Goal: Transaction & Acquisition: Download file/media

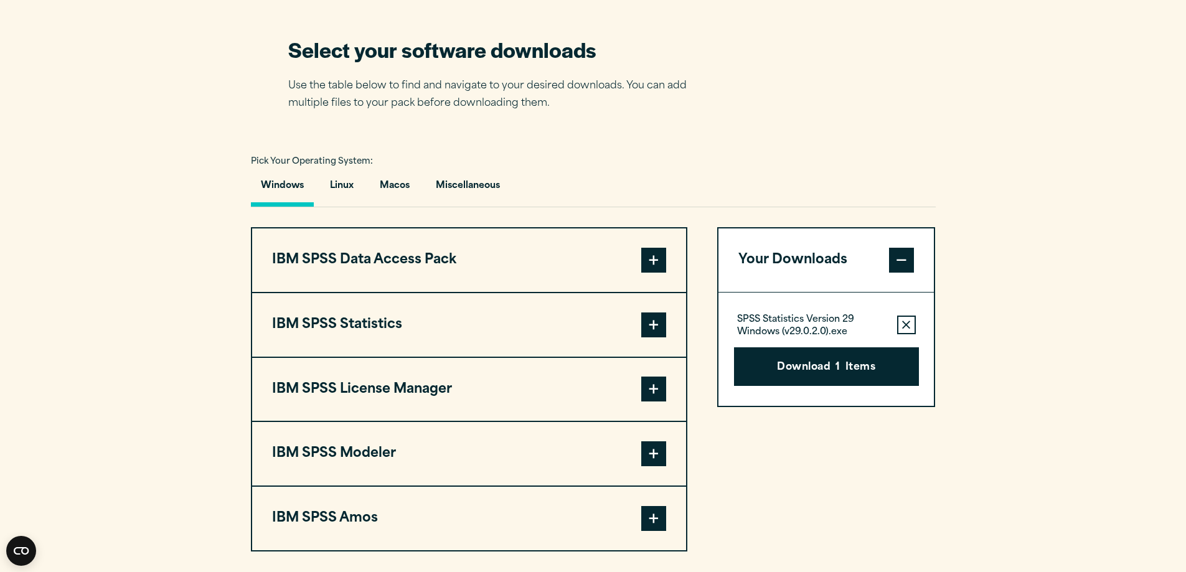
scroll to position [809, 0]
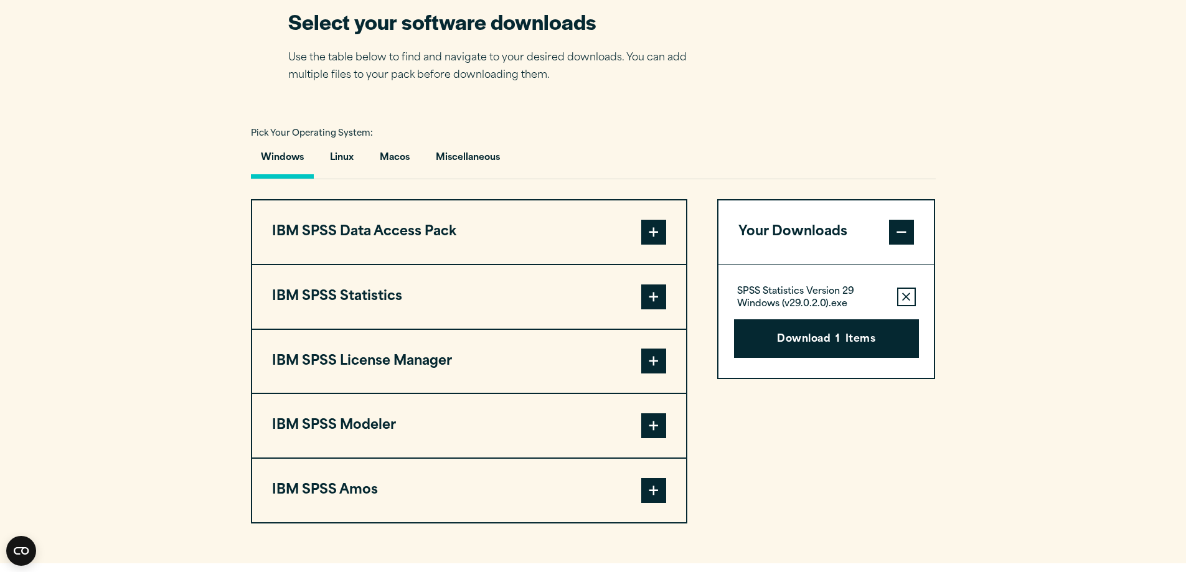
click at [515, 292] on button "IBM SPSS Statistics" at bounding box center [469, 297] width 434 height 64
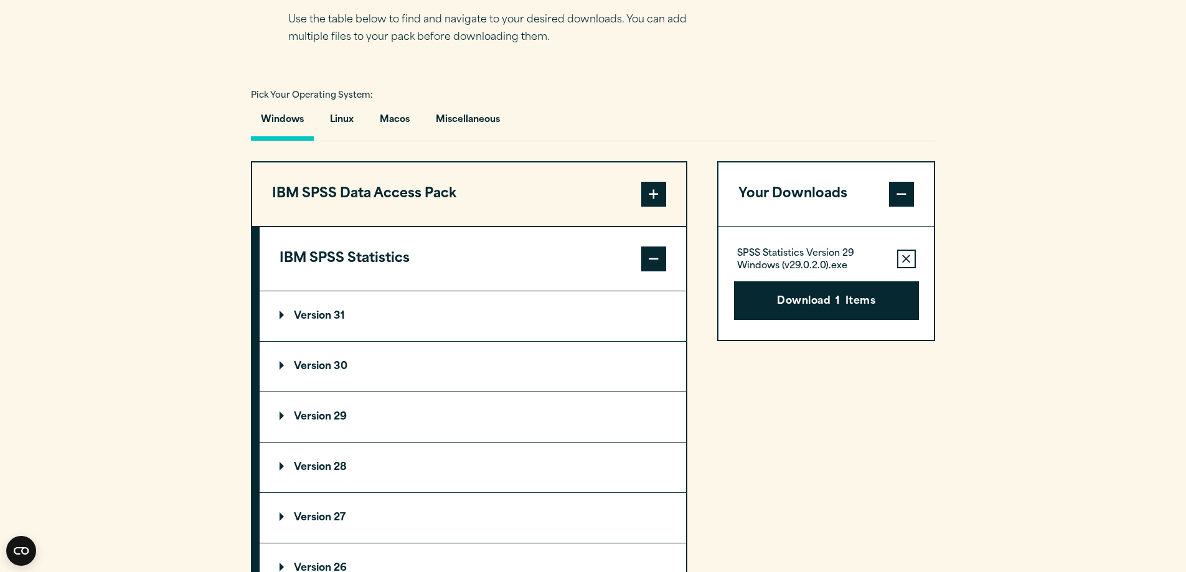
scroll to position [934, 0]
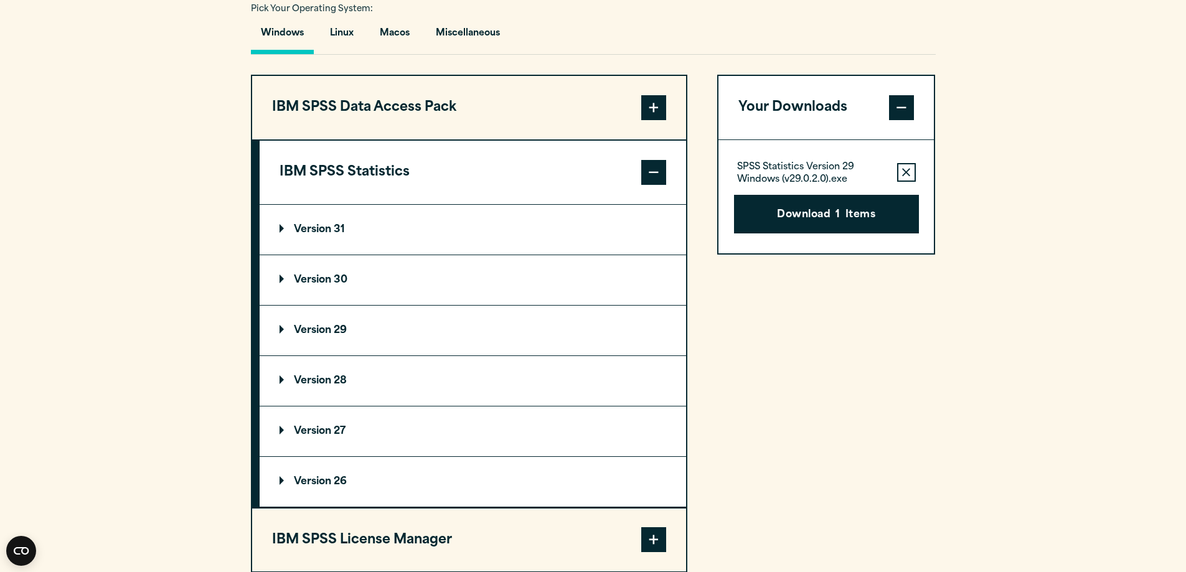
click at [329, 327] on p "Version 29" at bounding box center [313, 331] width 67 height 10
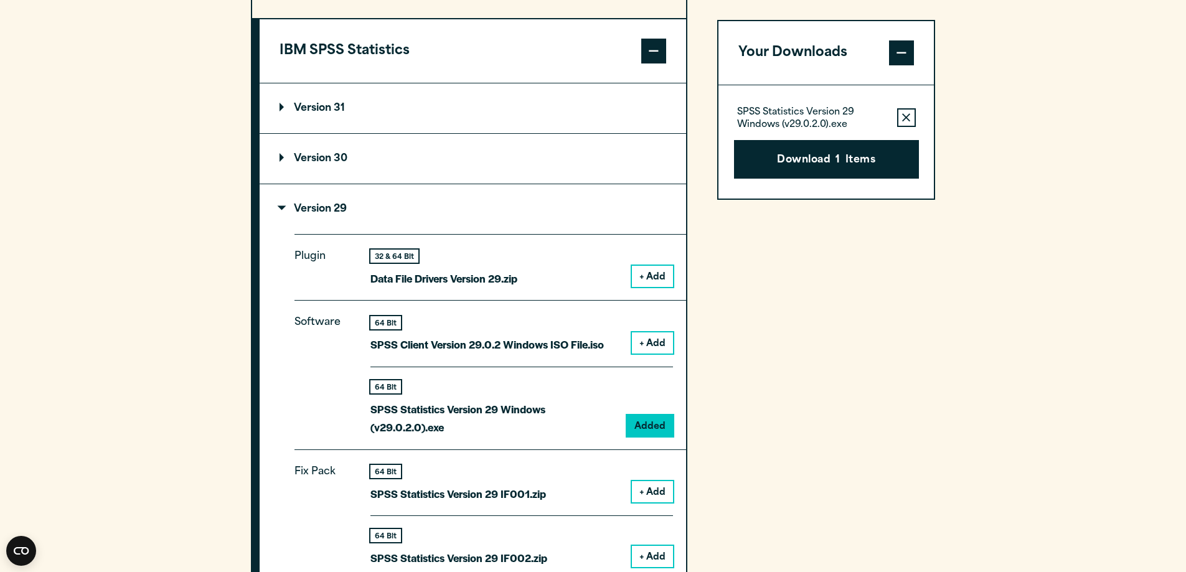
scroll to position [996, 0]
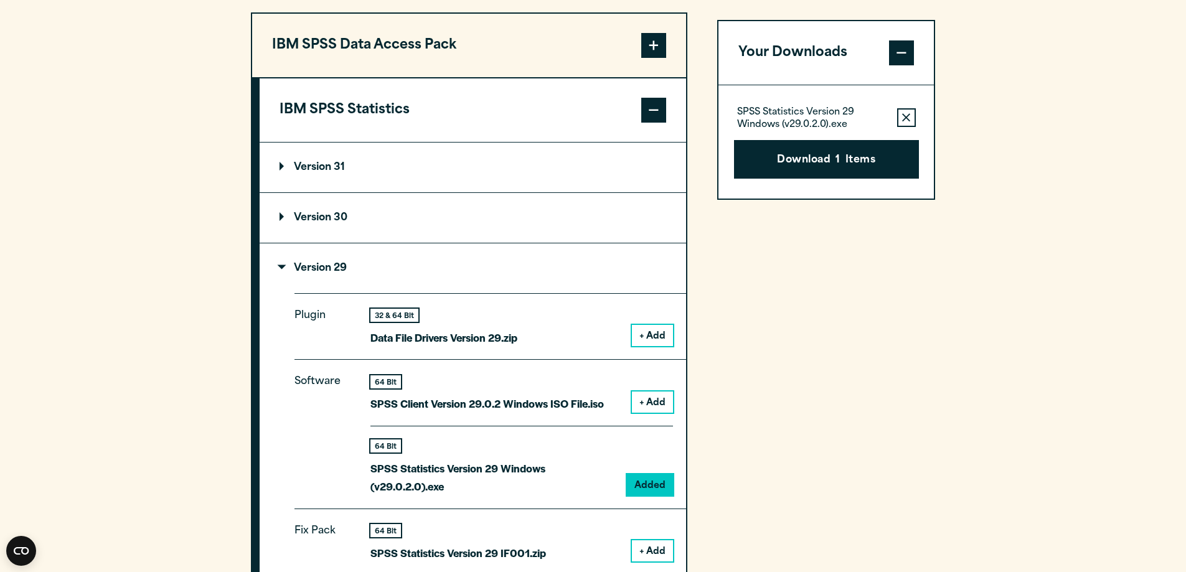
click at [288, 270] on p "Version 29" at bounding box center [313, 268] width 67 height 10
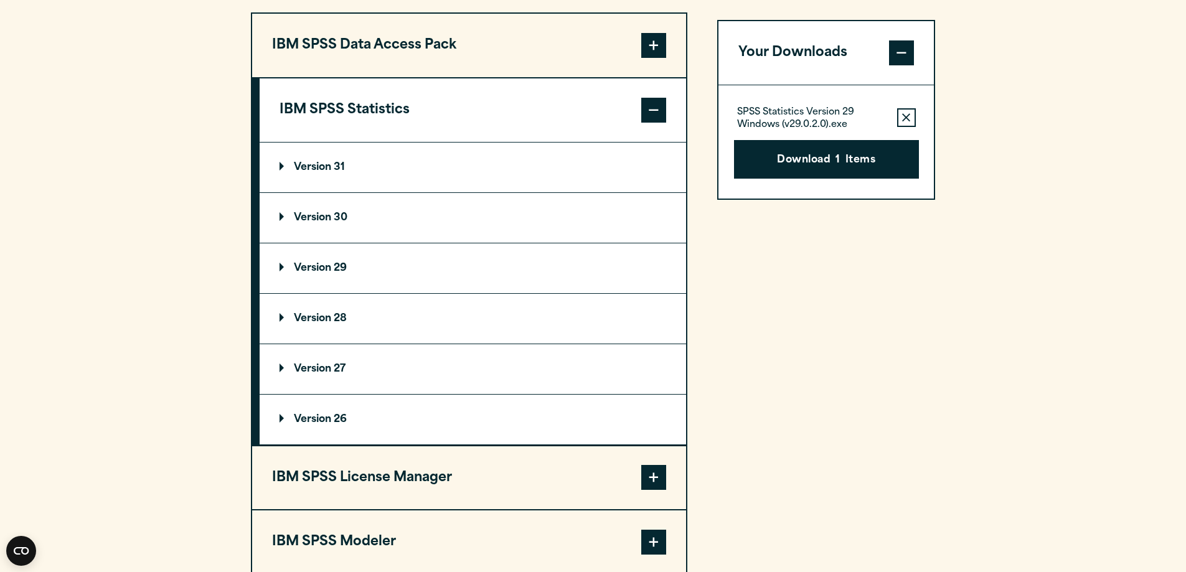
click at [280, 318] on p "Version 28" at bounding box center [313, 319] width 67 height 10
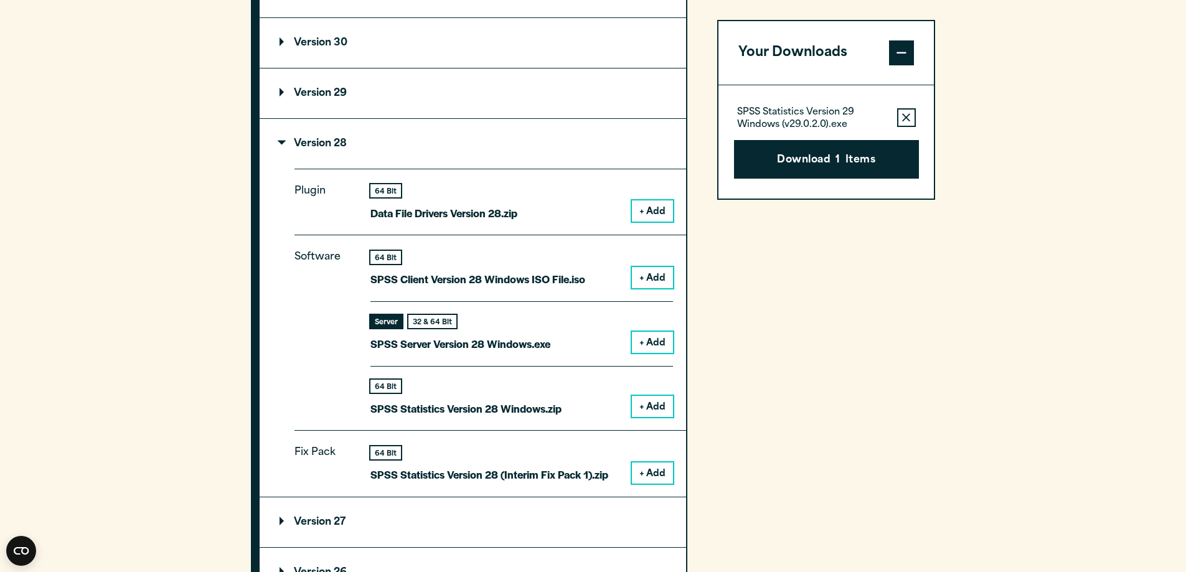
scroll to position [1245, 0]
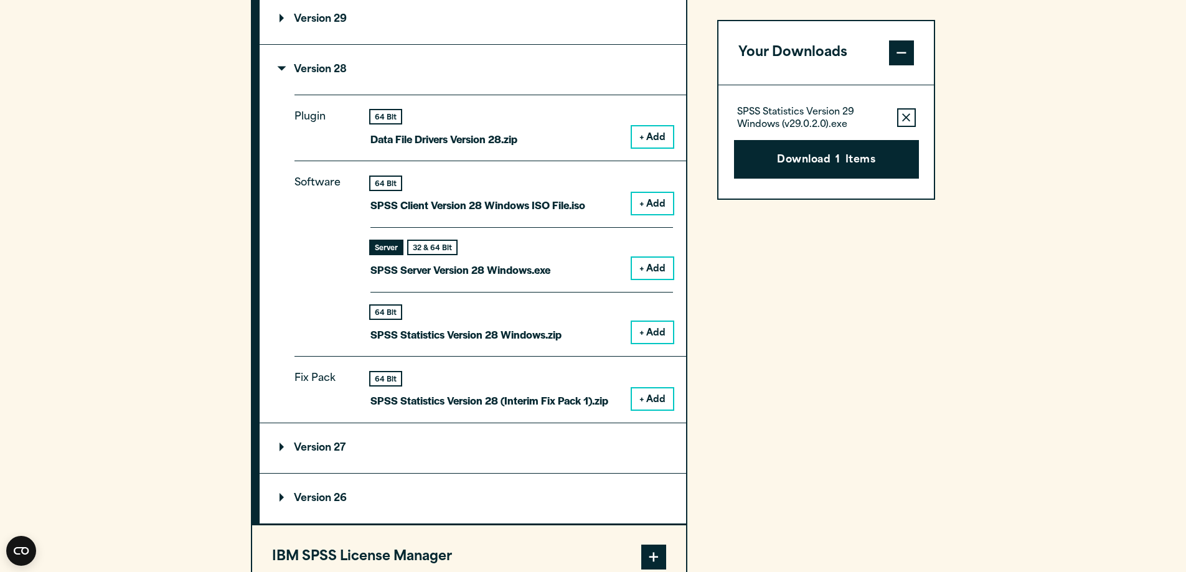
click at [299, 73] on p "Version 28" at bounding box center [313, 70] width 67 height 10
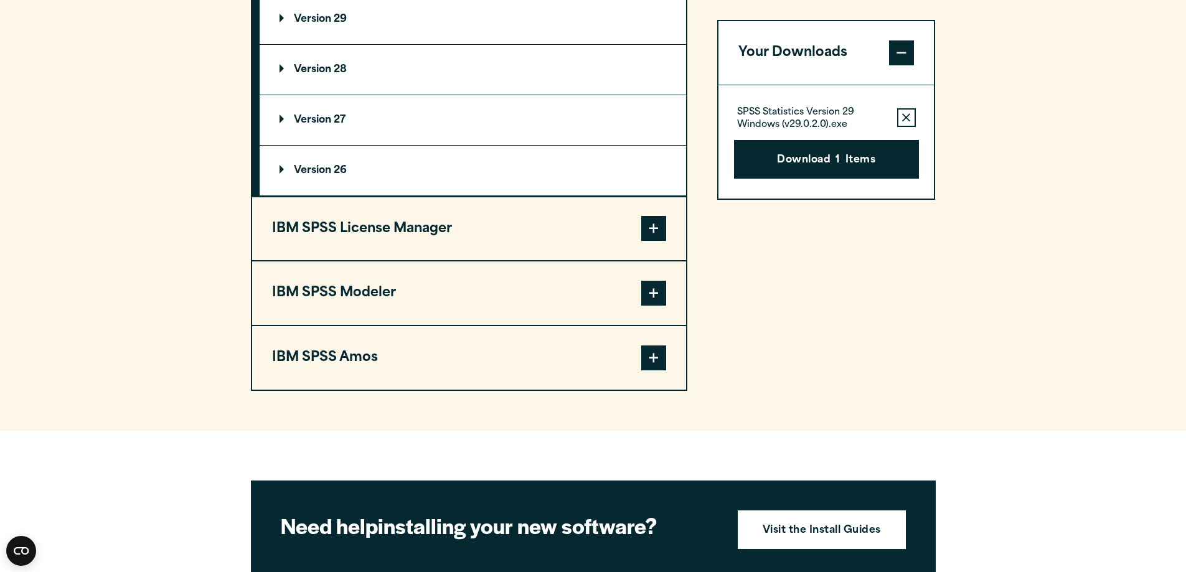
click at [288, 32] on summary "Version 29" at bounding box center [473, 19] width 426 height 50
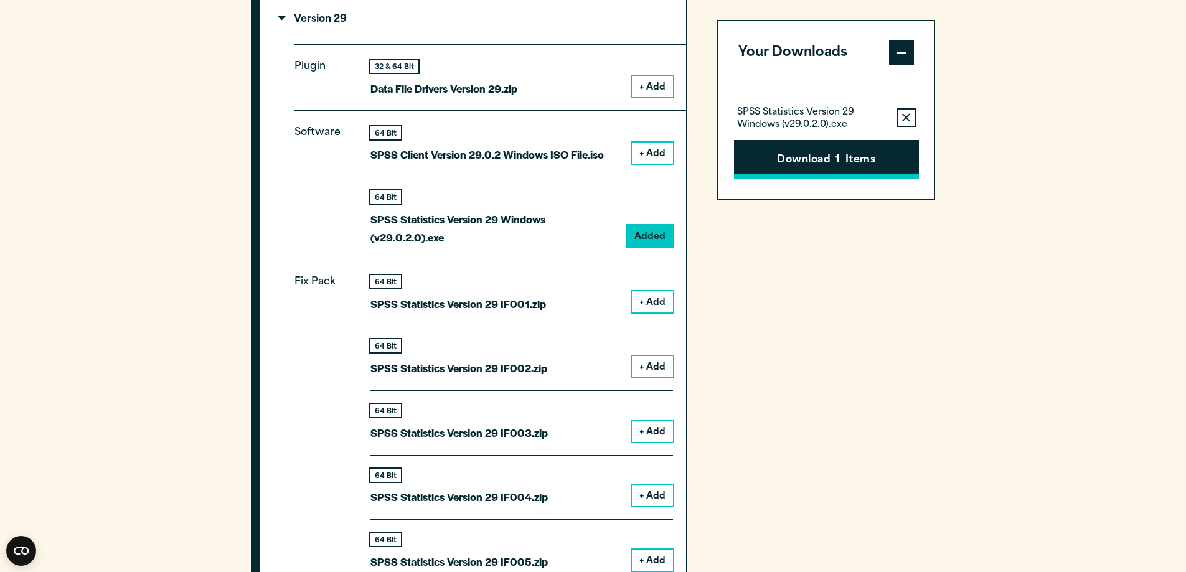
click at [835, 161] on button "Download 1 Items" at bounding box center [826, 159] width 185 height 39
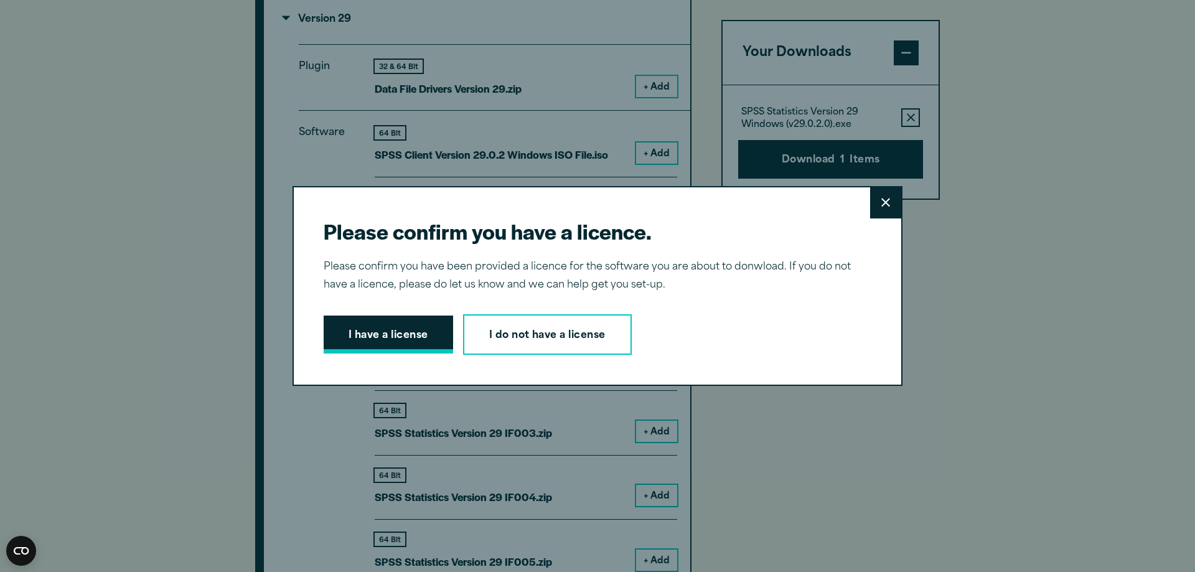
click at [430, 342] on button "I have a license" at bounding box center [388, 335] width 129 height 39
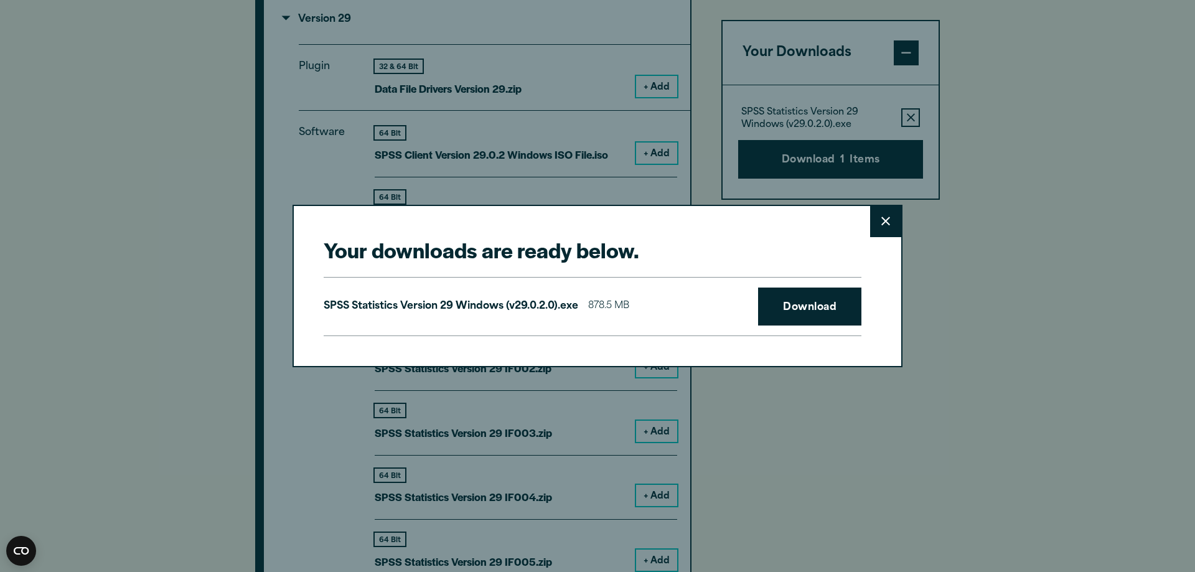
click at [894, 222] on button "Close" at bounding box center [885, 221] width 31 height 31
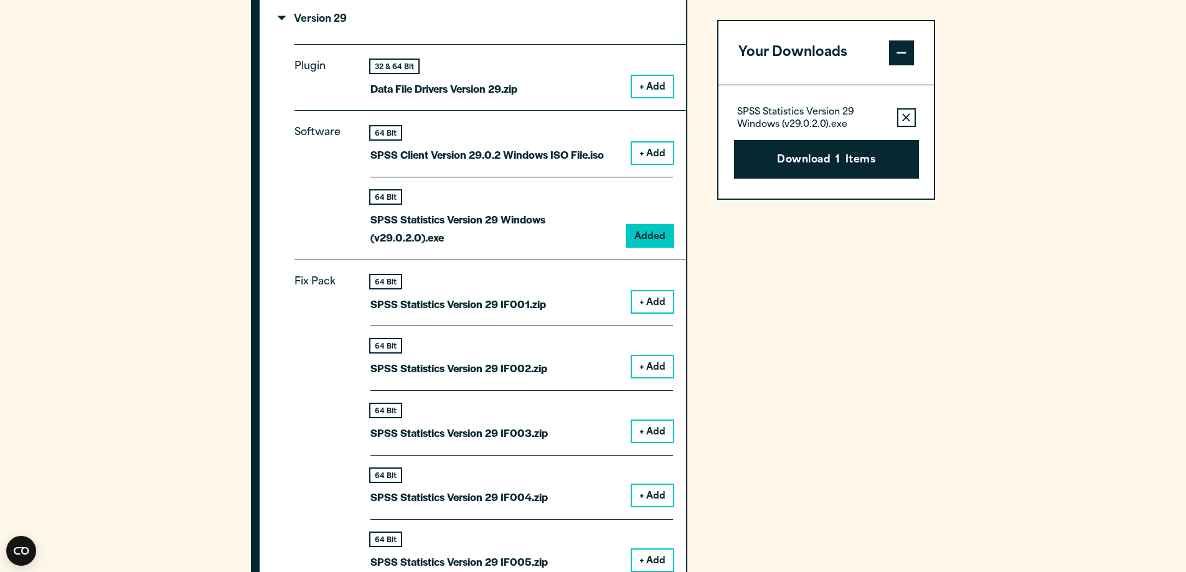
click at [775, 310] on div "Your Downloads SPSS Statistics Version 29 Windows (v29.0.2.0).exe Remove this i…" at bounding box center [826, 572] width 219 height 1619
